Goal: Task Accomplishment & Management: Use online tool/utility

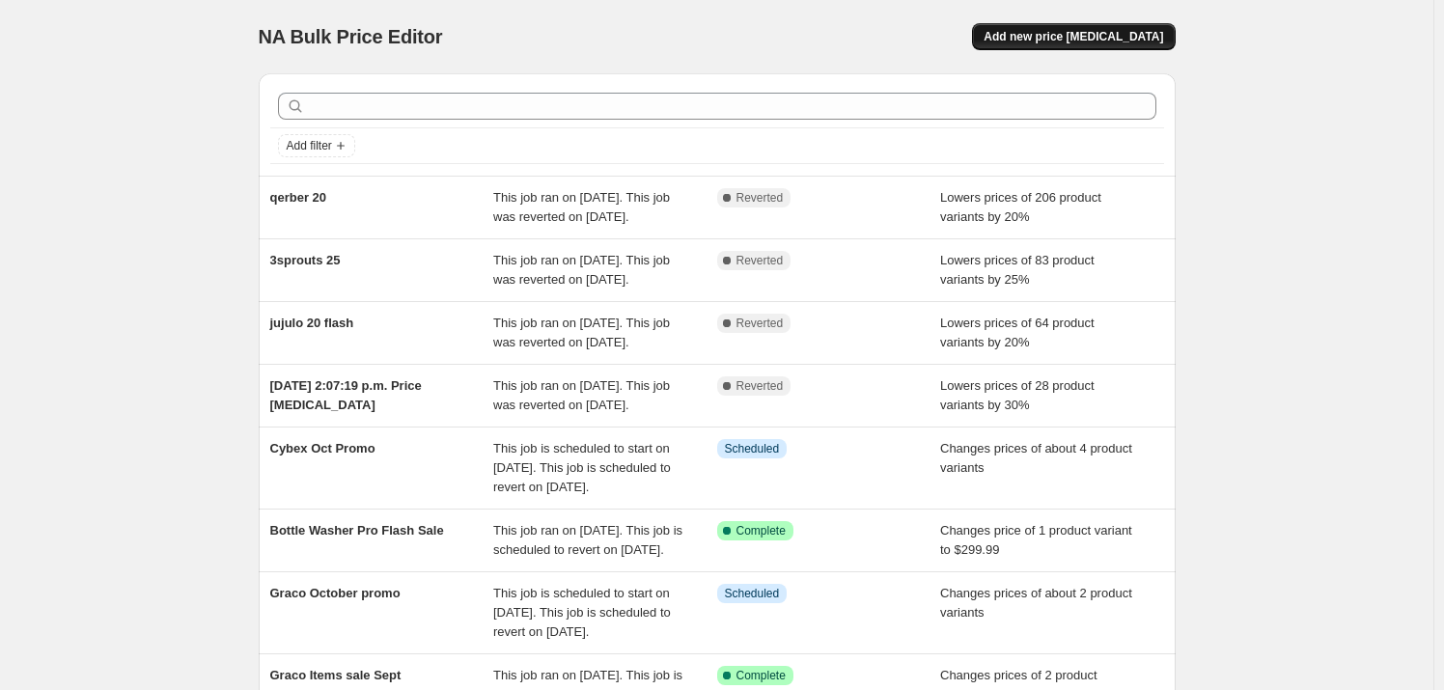
click at [1083, 43] on span "Add new price [MEDICAL_DATA]" at bounding box center [1074, 36] width 180 height 15
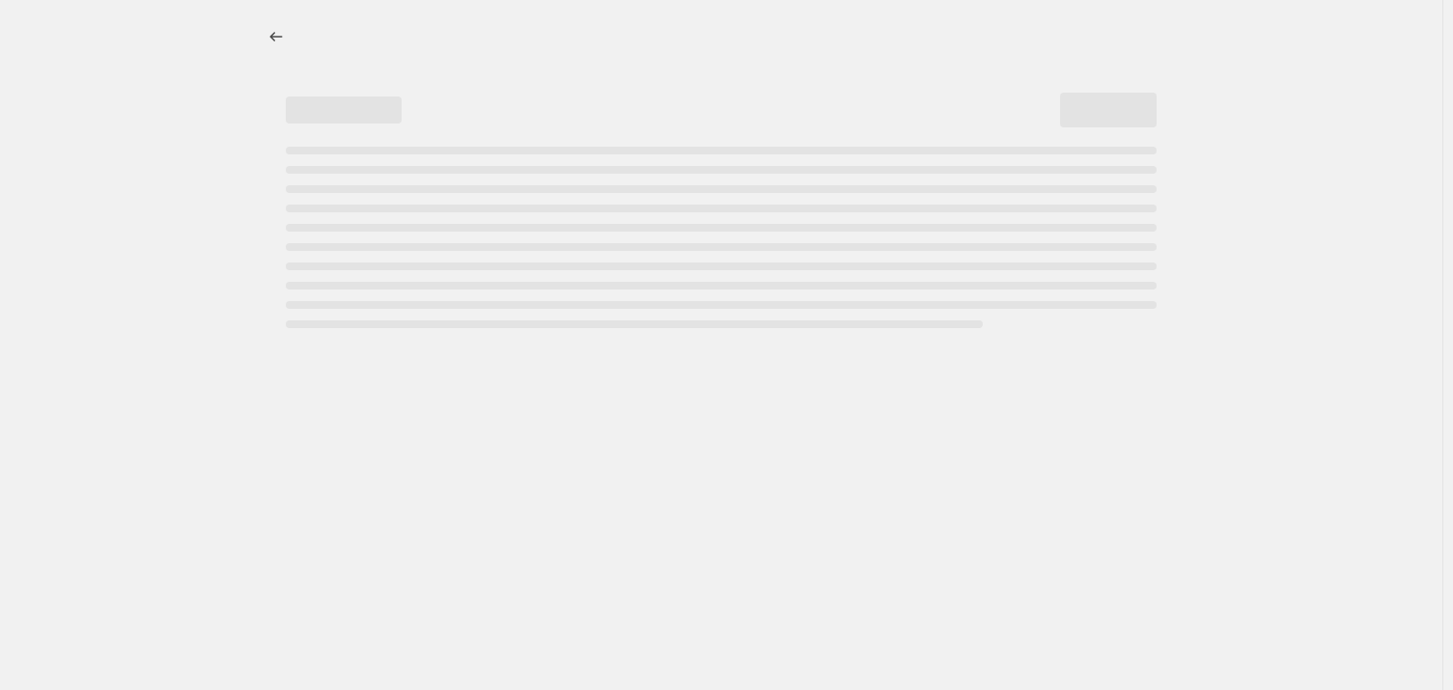
select select "percentage"
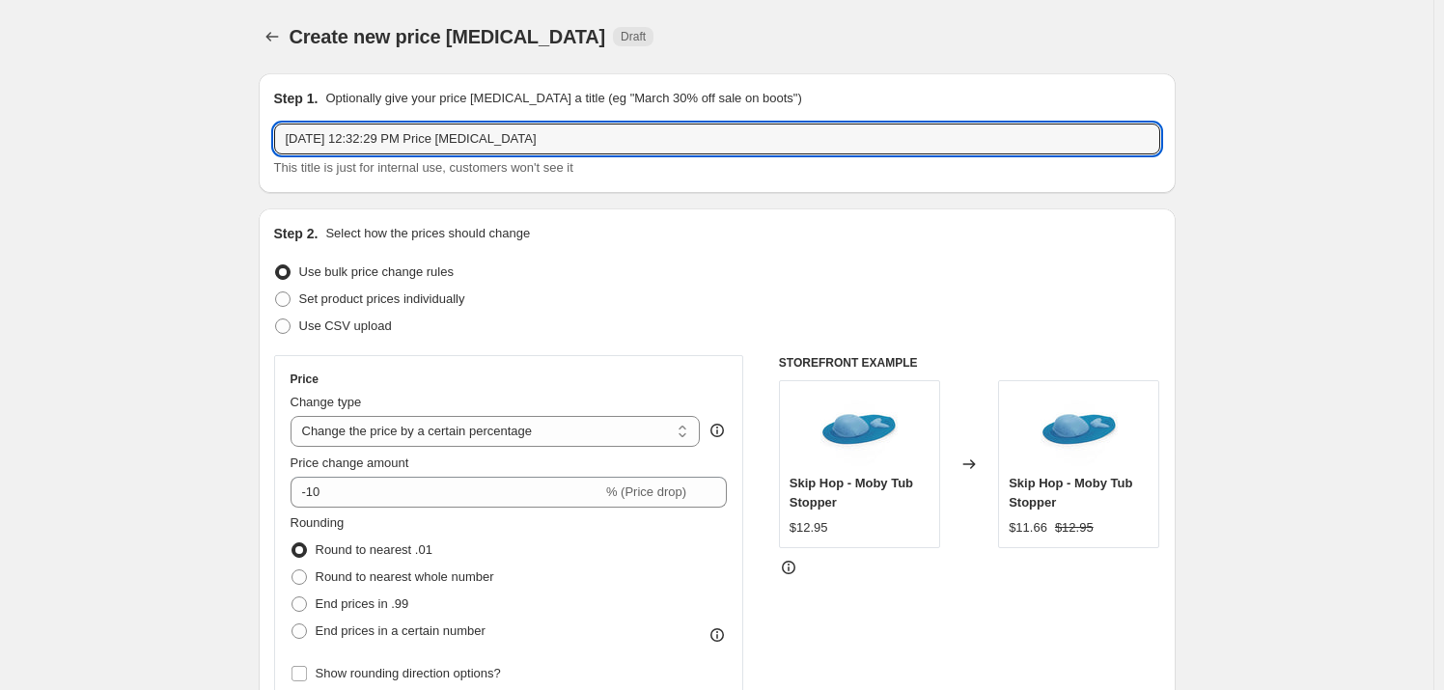
drag, startPoint x: 575, startPoint y: 129, endPoint x: 76, endPoint y: 141, distance: 499.1
type input "[PERSON_NAME] Sale"
click at [442, 435] on select "Change the price to a certain amount Change the price by a certain amount Chang…" at bounding box center [496, 431] width 410 height 31
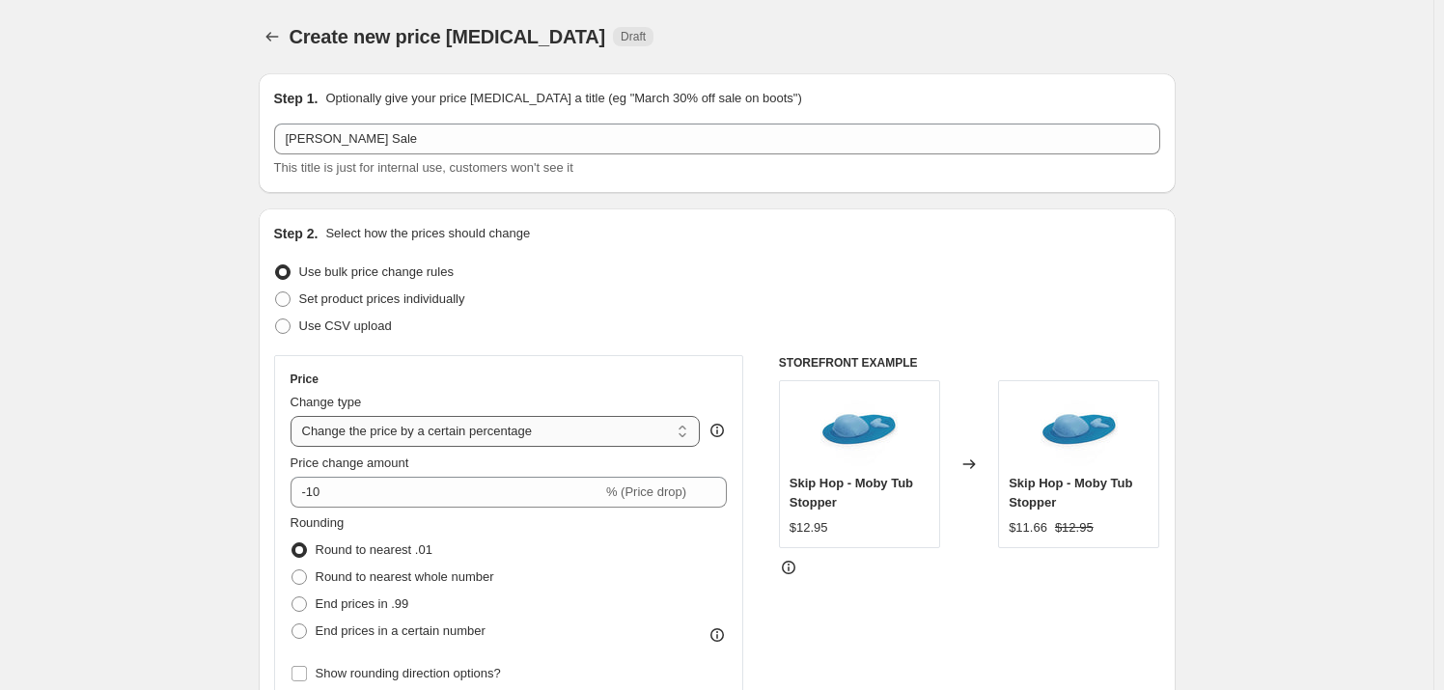
drag, startPoint x: 442, startPoint y: 435, endPoint x: 420, endPoint y: 428, distance: 23.5
click at [442, 435] on select "Change the price to a certain amount Change the price by a certain amount Chang…" at bounding box center [496, 431] width 410 height 31
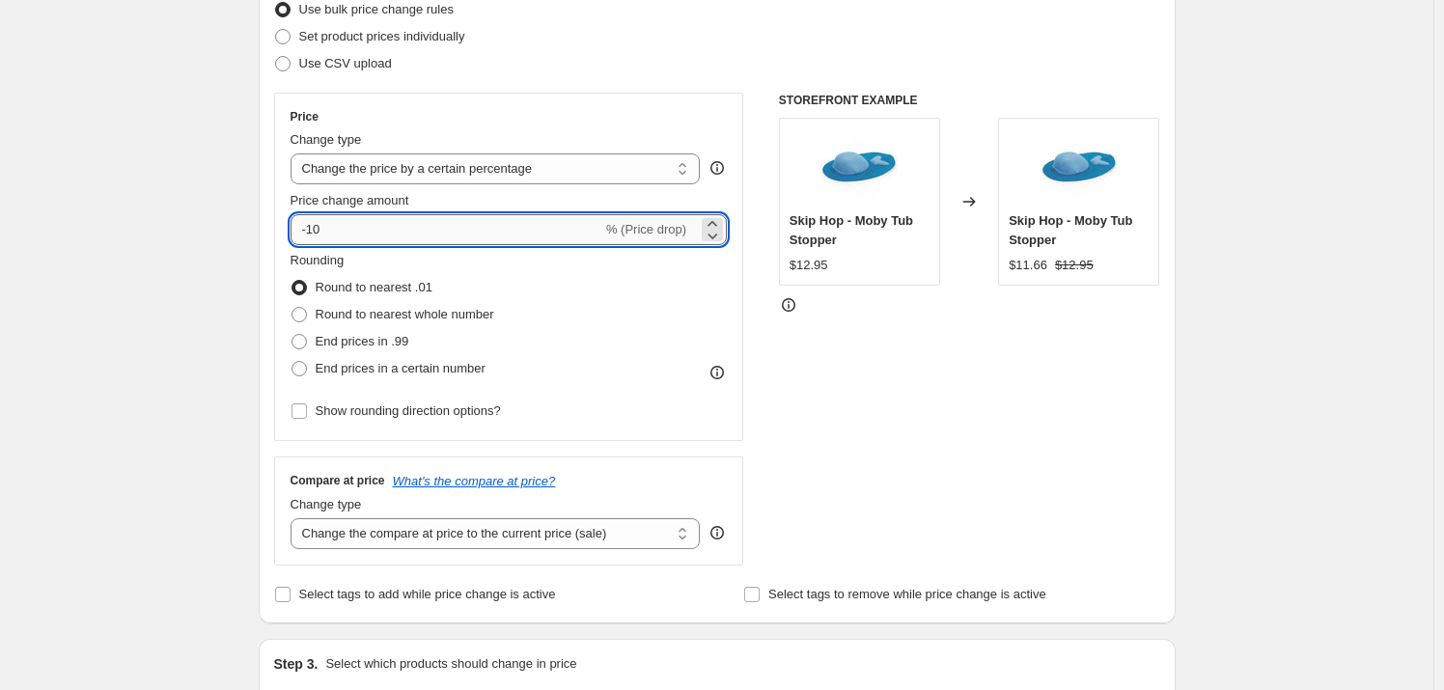
click at [357, 226] on input "-10" at bounding box center [447, 229] width 312 height 31
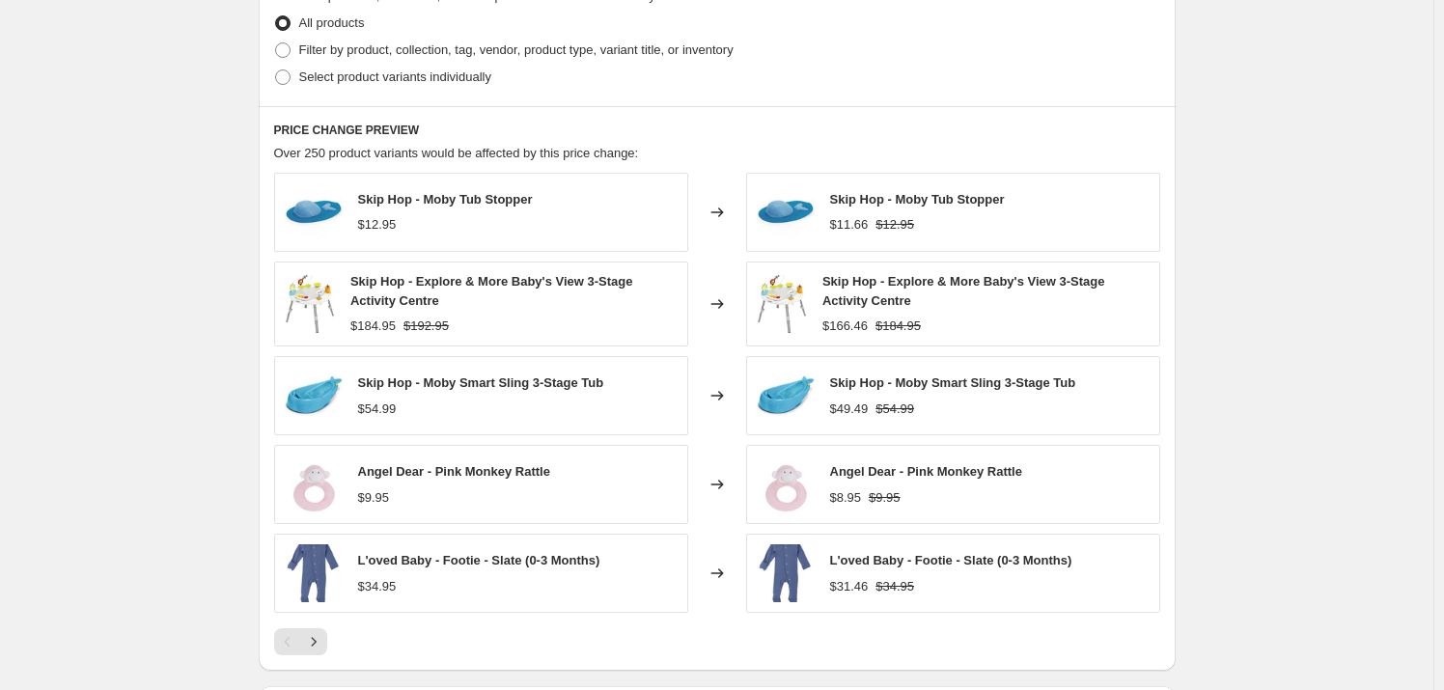
scroll to position [614, 0]
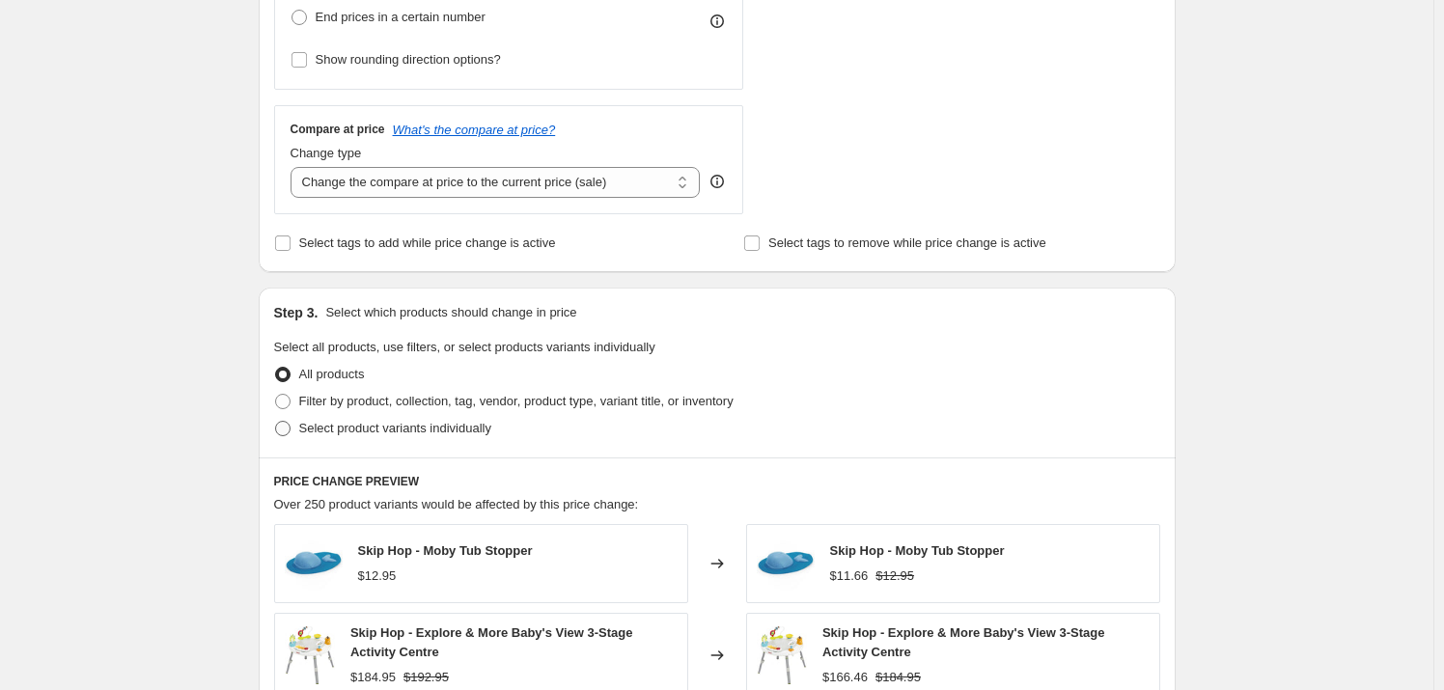
type input "-15"
click at [353, 421] on span "Select product variants individually" at bounding box center [395, 428] width 192 height 14
click at [276, 421] on input "Select product variants individually" at bounding box center [275, 421] width 1 height 1
radio input "true"
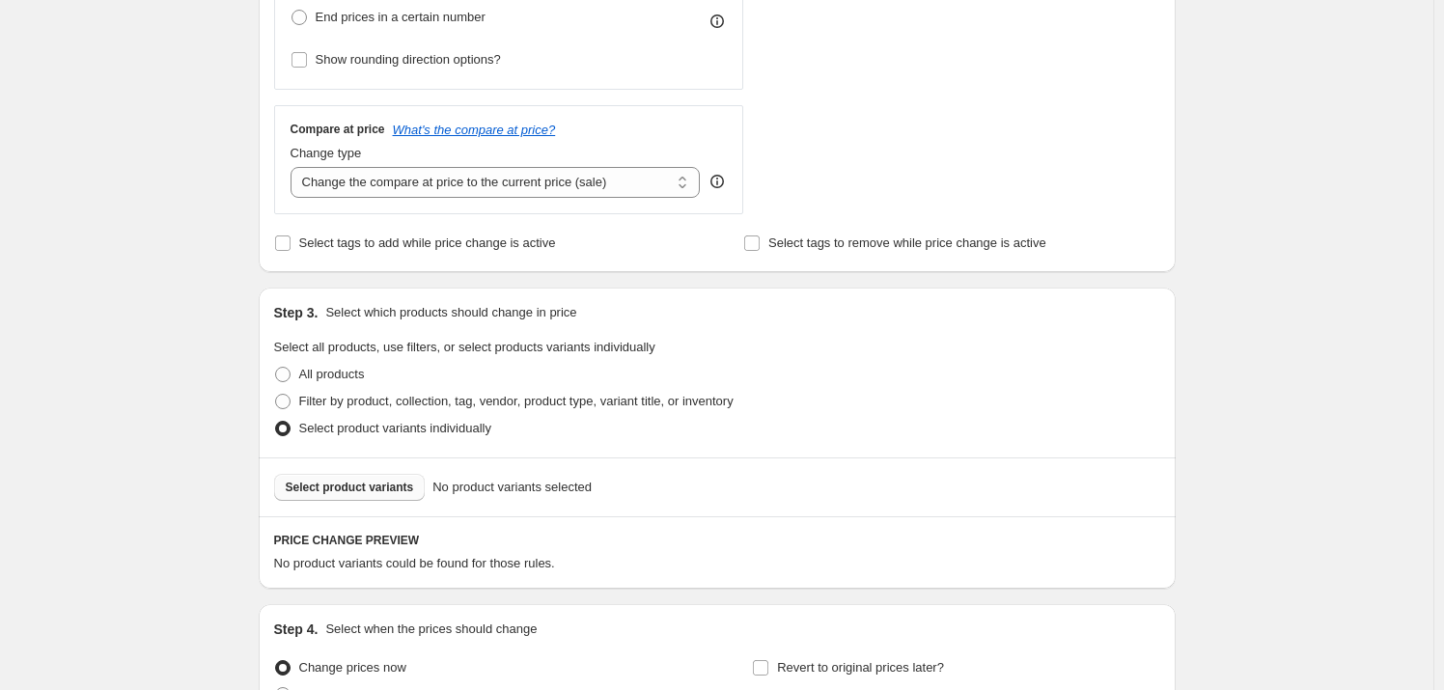
click at [362, 487] on span "Select product variants" at bounding box center [350, 487] width 128 height 15
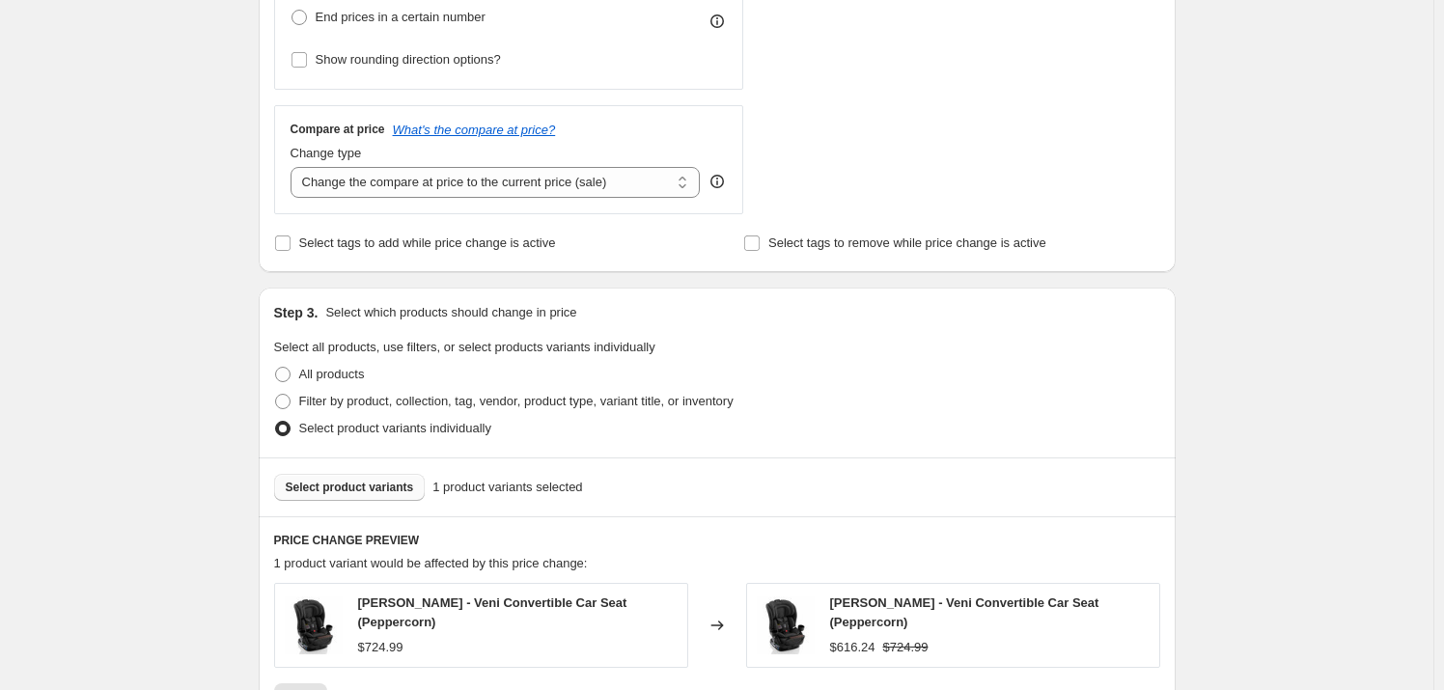
scroll to position [877, 0]
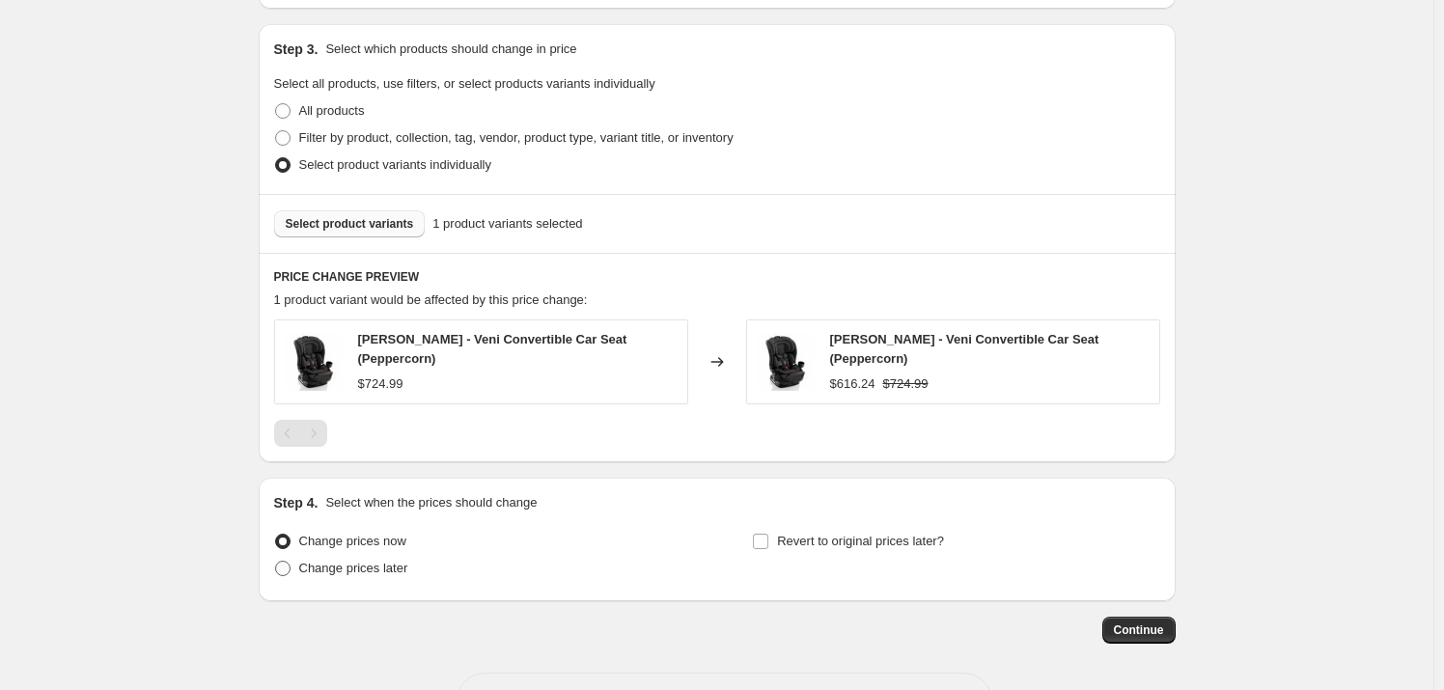
click at [351, 561] on span "Change prices later" at bounding box center [353, 568] width 109 height 14
click at [276, 561] on input "Change prices later" at bounding box center [275, 561] width 1 height 1
radio input "true"
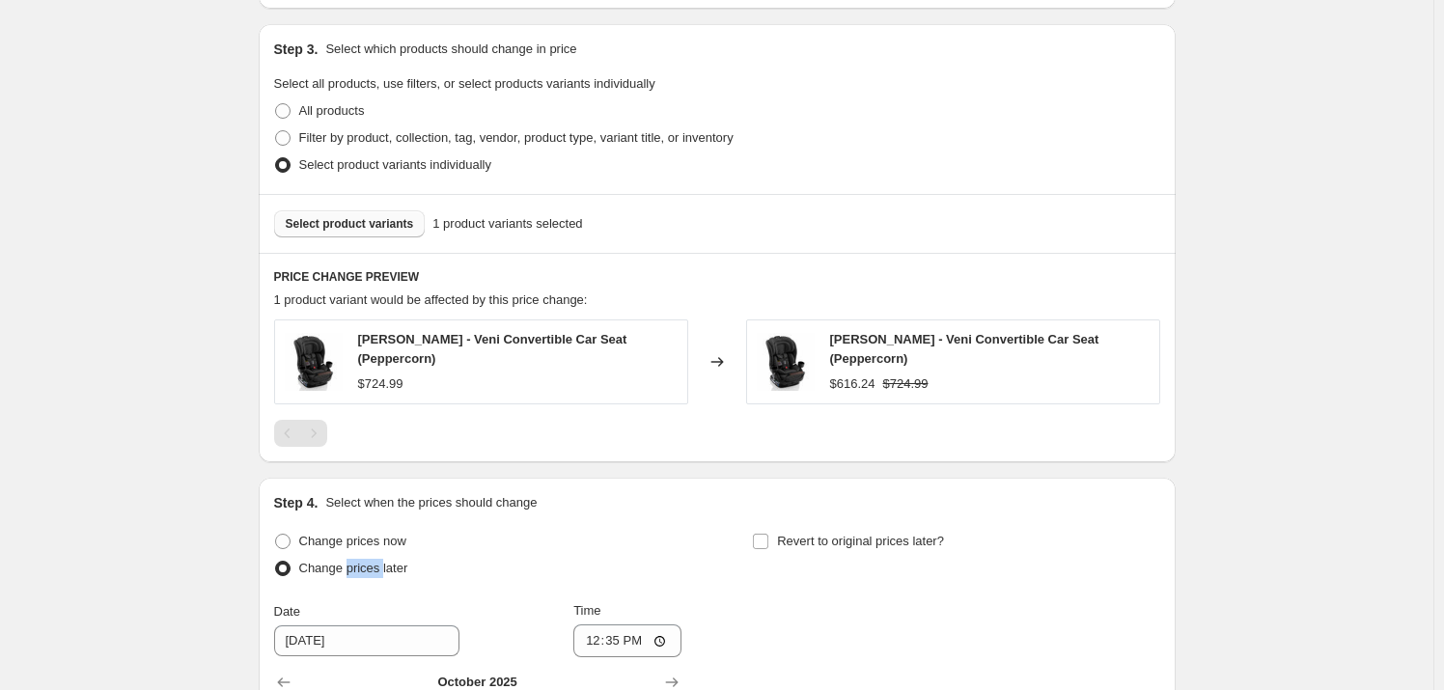
click at [351, 561] on span "Change prices later" at bounding box center [353, 568] width 109 height 14
click at [276, 561] on input "Change prices later" at bounding box center [275, 561] width 1 height 1
click at [349, 534] on span "Change prices now" at bounding box center [352, 541] width 107 height 14
click at [276, 534] on input "Change prices now" at bounding box center [275, 534] width 1 height 1
radio input "true"
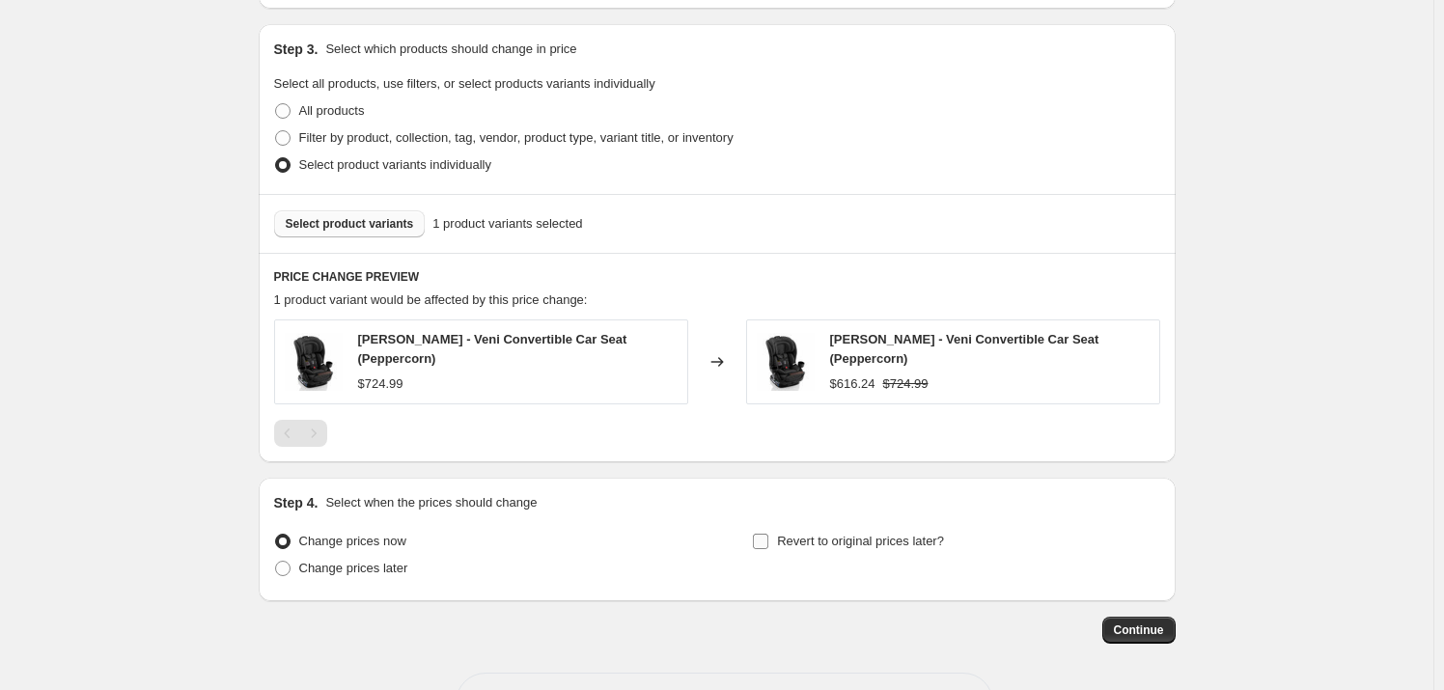
click at [892, 528] on label "Revert to original prices later?" at bounding box center [848, 541] width 192 height 27
click at [768, 534] on input "Revert to original prices later?" at bounding box center [760, 541] width 15 height 15
checkbox input "true"
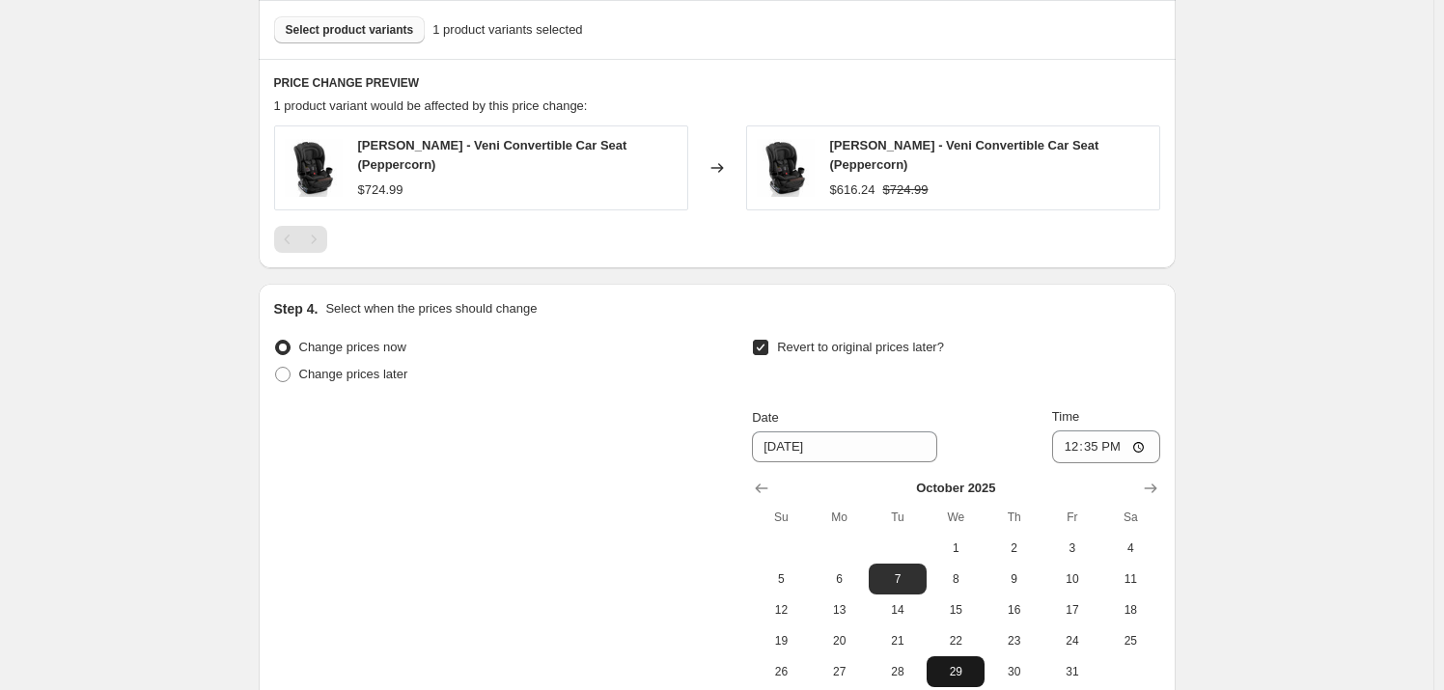
scroll to position [1228, 0]
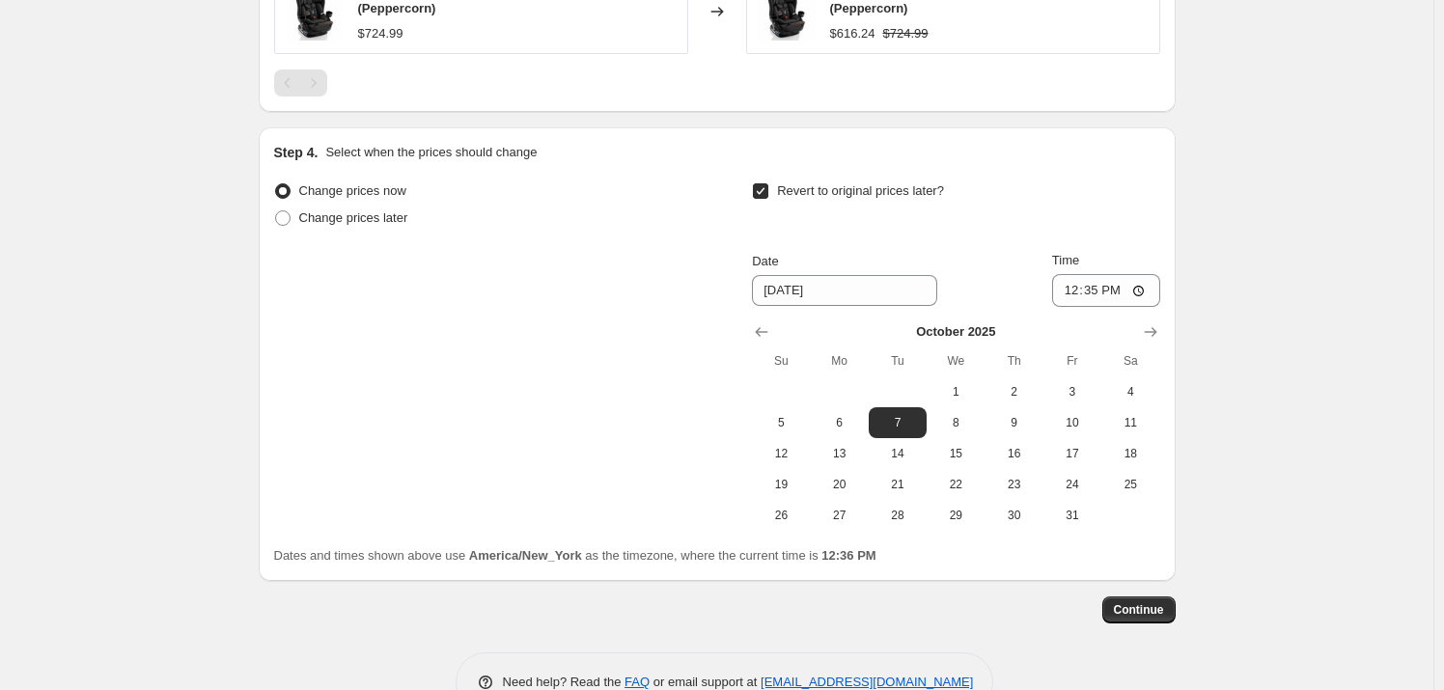
drag, startPoint x: 794, startPoint y: 409, endPoint x: 846, endPoint y: 383, distance: 58.3
click at [794, 415] on span "5" at bounding box center [781, 422] width 42 height 15
type input "[DATE]"
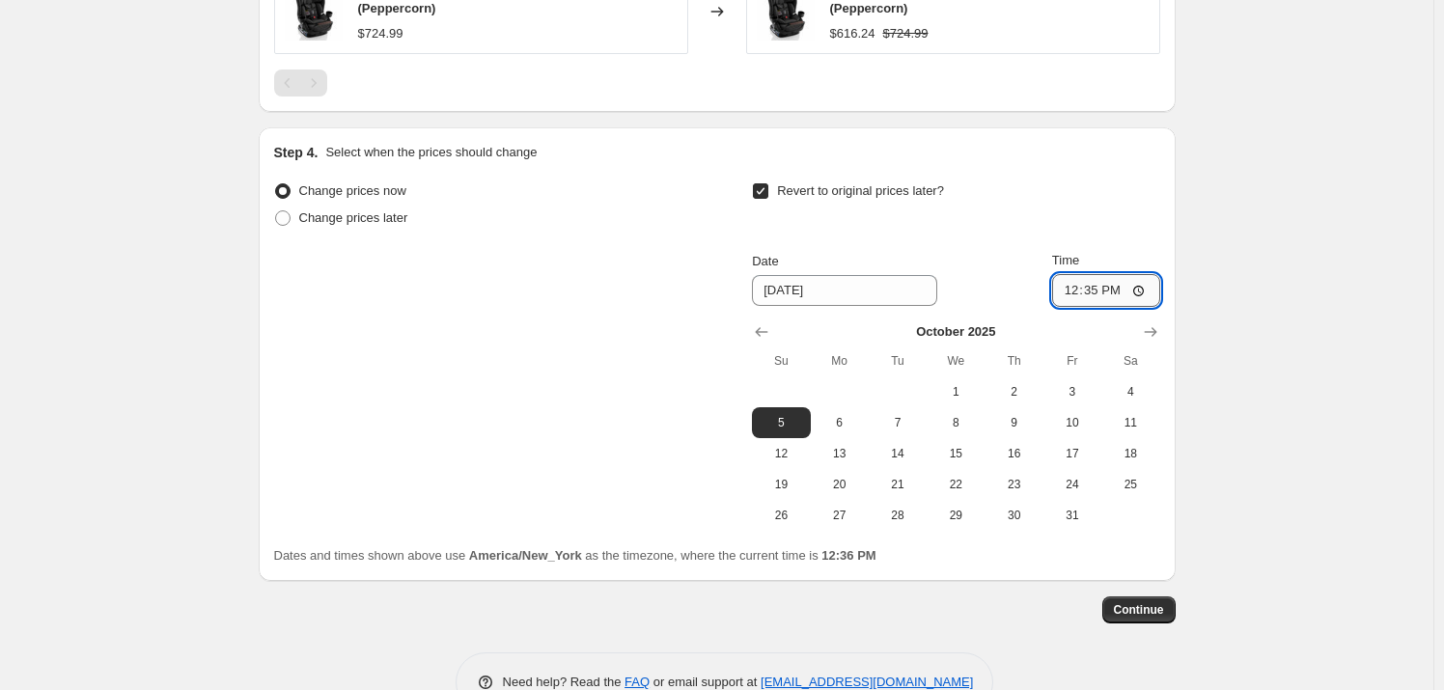
click at [1071, 280] on input "12:35" at bounding box center [1106, 290] width 108 height 33
type input "23:59"
click at [1158, 603] on span "Continue" at bounding box center [1139, 609] width 50 height 15
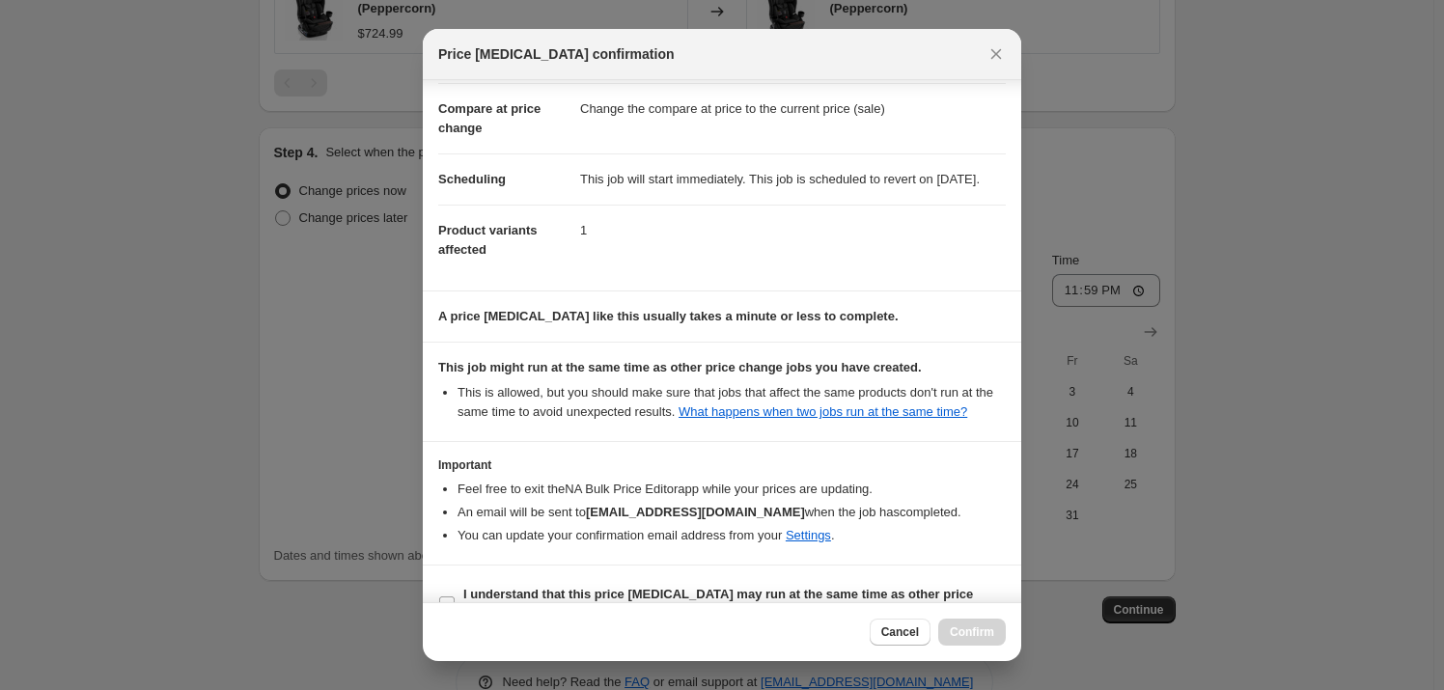
scroll to position [140, 0]
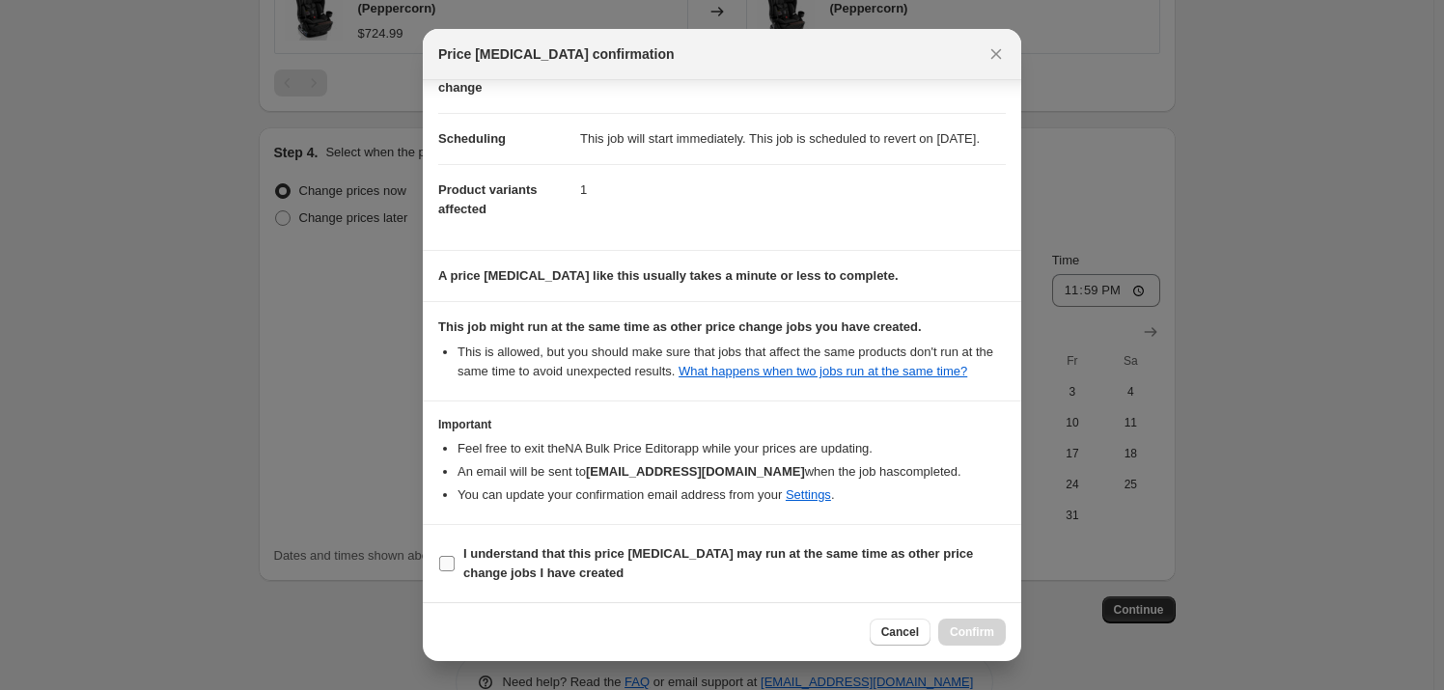
click at [683, 551] on b "I understand that this price [MEDICAL_DATA] may run at the same time as other p…" at bounding box center [718, 563] width 510 height 34
click at [455, 556] on input "I understand that this price [MEDICAL_DATA] may run at the same time as other p…" at bounding box center [446, 563] width 15 height 15
checkbox input "true"
click at [967, 635] on span "Confirm" at bounding box center [972, 631] width 44 height 15
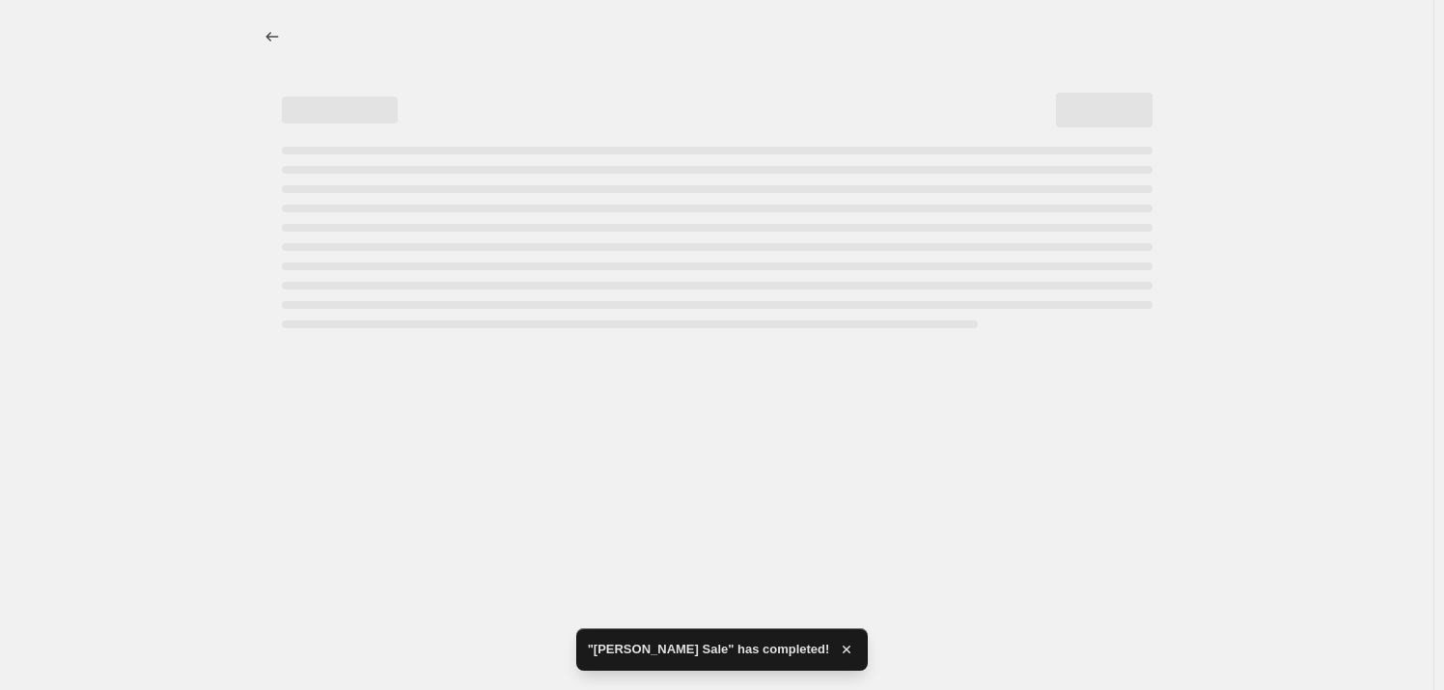
select select "percentage"
